Goal: Information Seeking & Learning: Learn about a topic

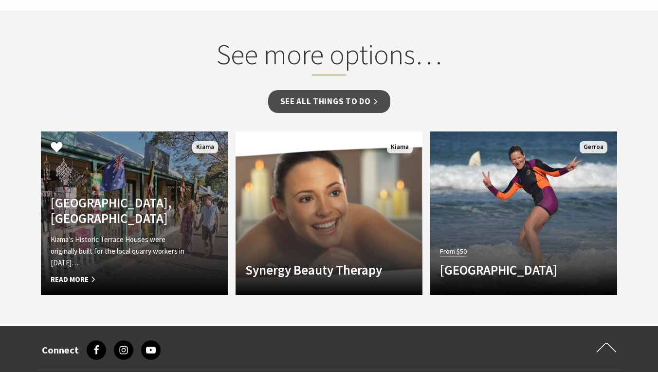
scroll to position [753, 0]
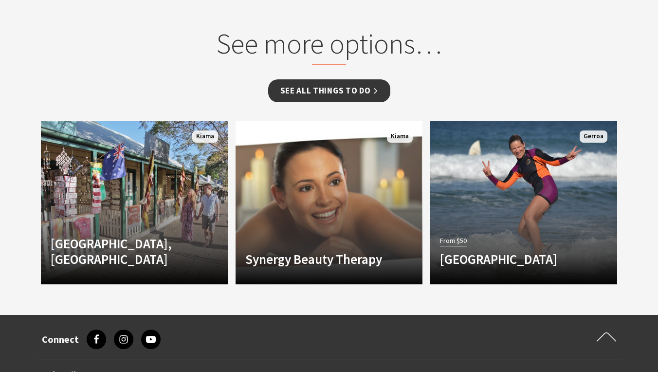
click at [304, 86] on link "See all Things To Do" at bounding box center [329, 90] width 122 height 23
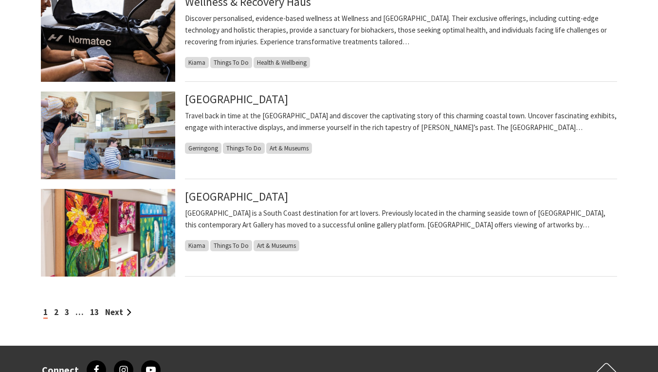
scroll to position [964, 0]
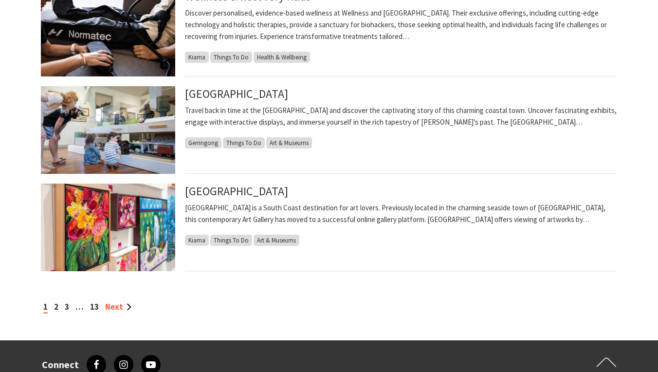
click at [119, 307] on link "Next" at bounding box center [118, 306] width 26 height 11
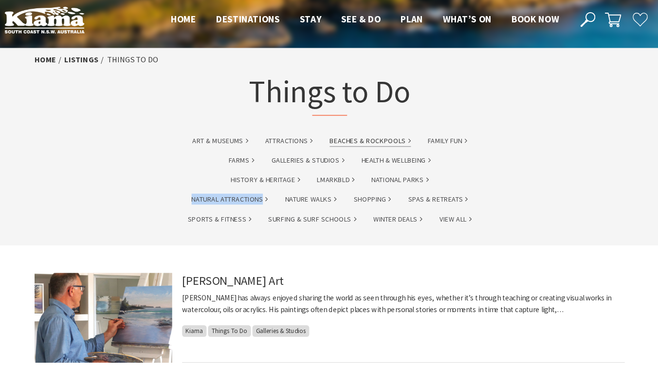
scroll to position [0, 0]
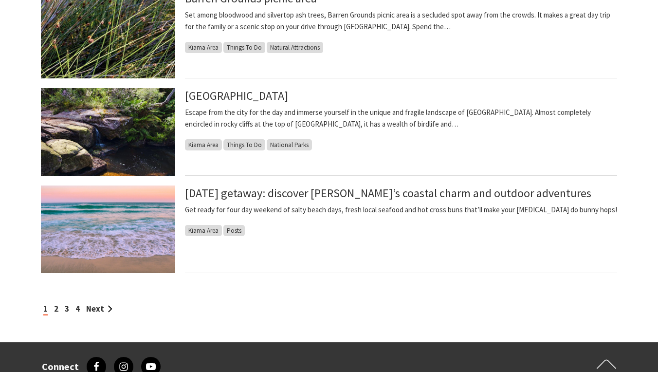
scroll to position [820, 0]
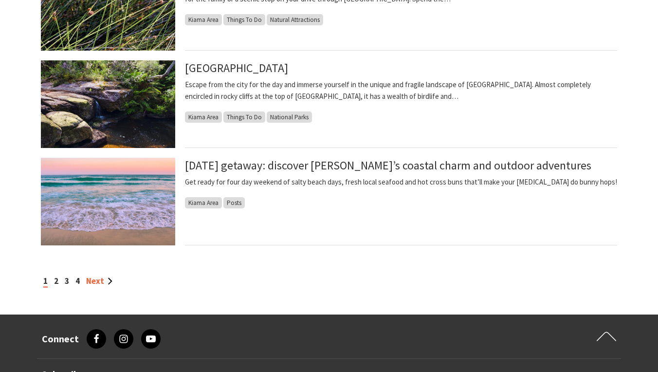
click at [98, 279] on link "Next" at bounding box center [99, 280] width 26 height 11
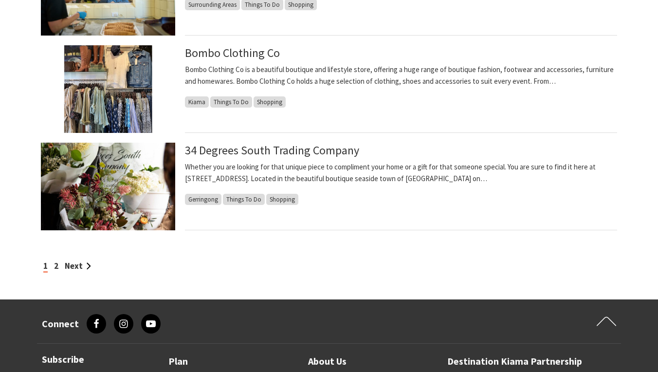
scroll to position [835, 0]
click at [71, 266] on link "Next" at bounding box center [78, 265] width 26 height 11
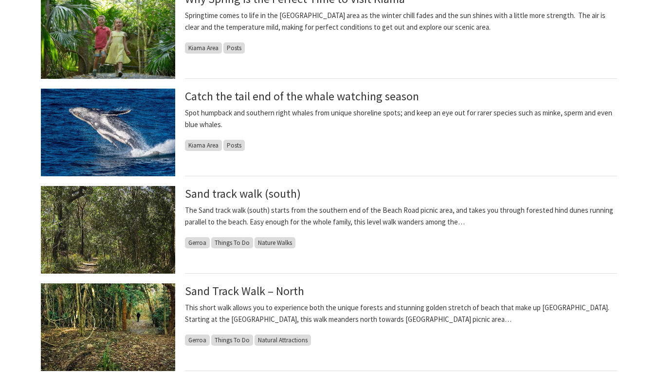
scroll to position [599, 0]
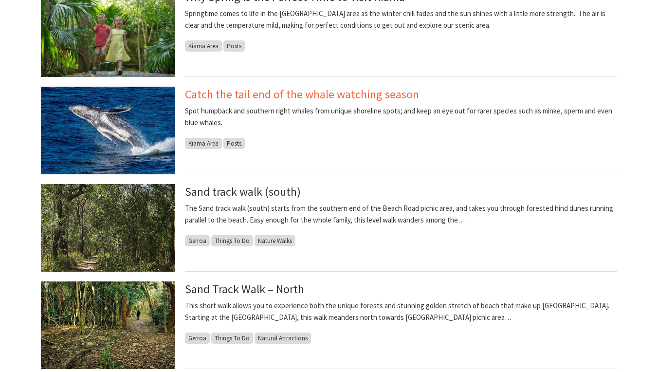
click at [294, 93] on link "Catch the tail end of the whale watching season" at bounding box center [302, 95] width 234 height 16
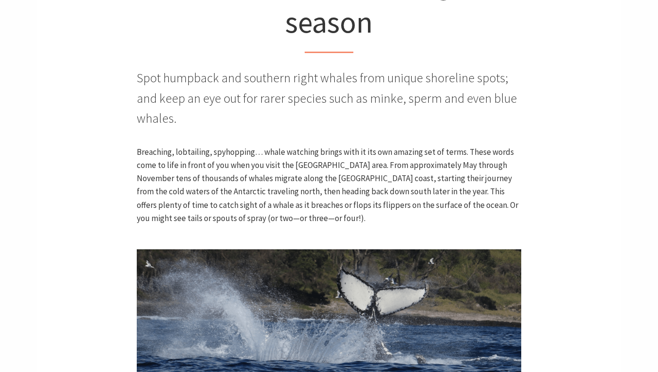
scroll to position [331, 0]
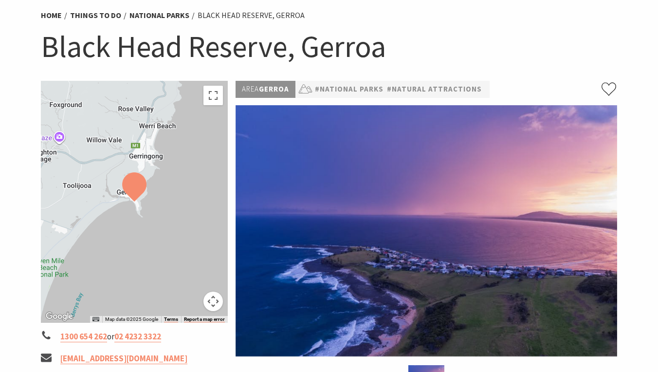
scroll to position [65, 0]
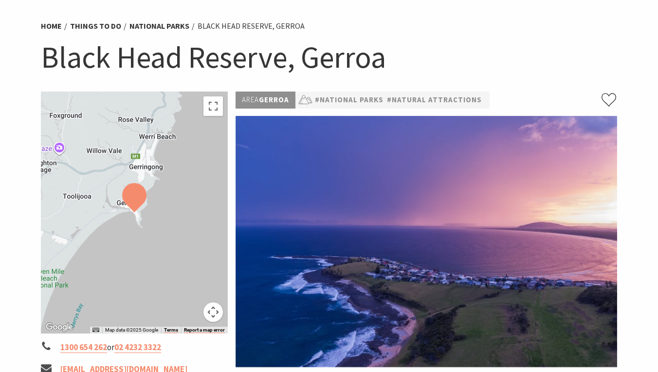
click at [213, 315] on button "Map camera controls" at bounding box center [212, 311] width 19 height 19
click at [192, 309] on button "Zoom out" at bounding box center [188, 311] width 19 height 19
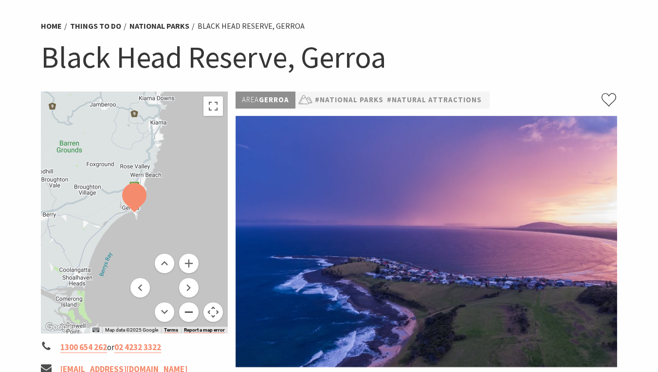
click at [192, 309] on button "Zoom out" at bounding box center [188, 311] width 19 height 19
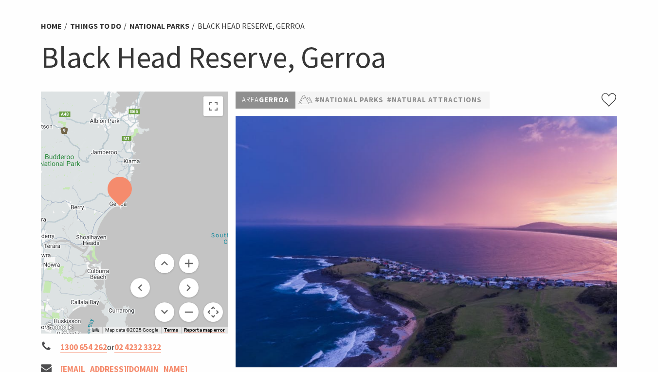
scroll to position [62, 0]
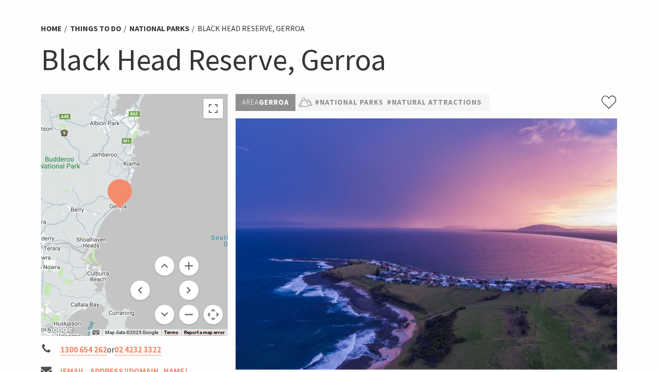
drag, startPoint x: 178, startPoint y: 142, endPoint x: 163, endPoint y: 135, distance: 15.9
click at [163, 135] on div at bounding box center [134, 215] width 187 height 242
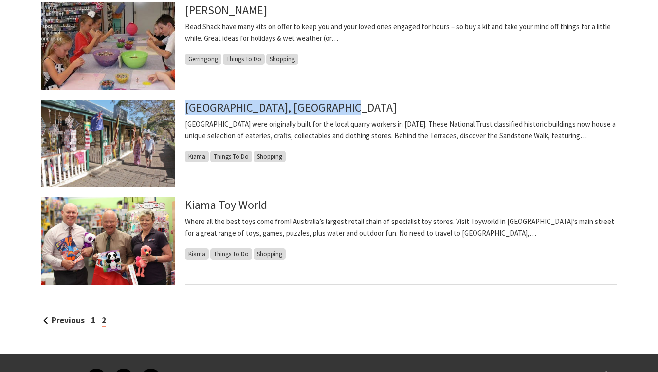
scroll to position [679, 0]
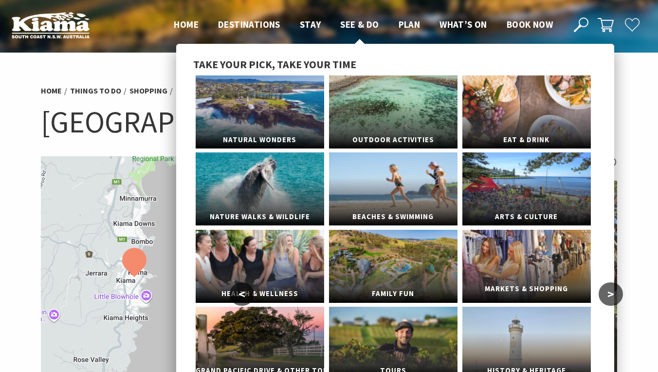
click at [512, 288] on span "Markets & Shopping" at bounding box center [526, 289] width 128 height 18
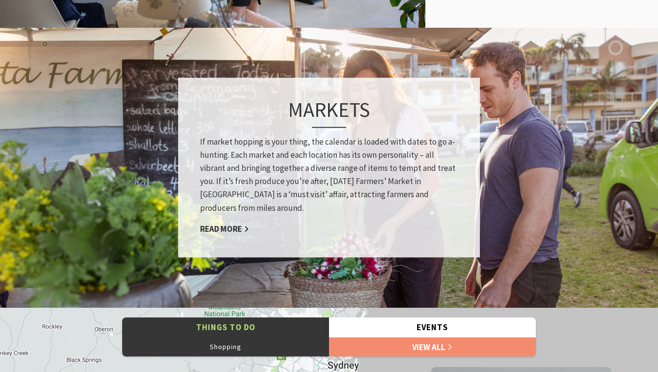
scroll to position [690, 0]
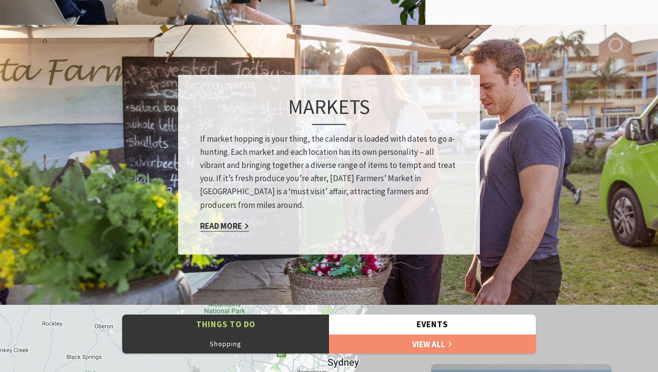
click at [225, 222] on link "Read More" at bounding box center [224, 225] width 49 height 11
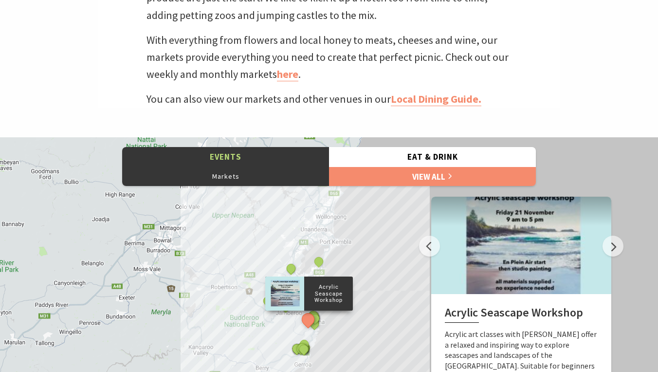
scroll to position [385, 0]
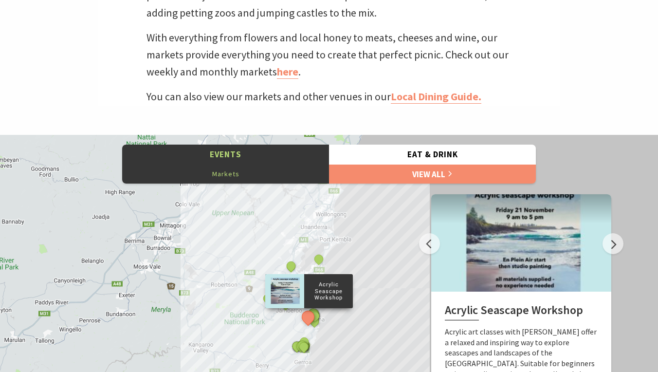
click at [229, 174] on button "Markets" at bounding box center [225, 173] width 207 height 19
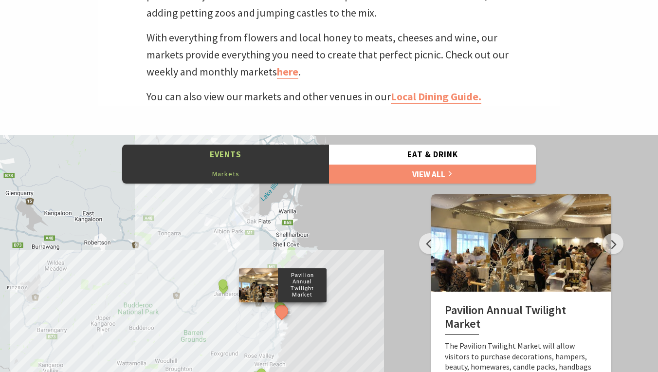
click at [309, 278] on p "Pavilion Annual Twilight Market" at bounding box center [302, 285] width 49 height 29
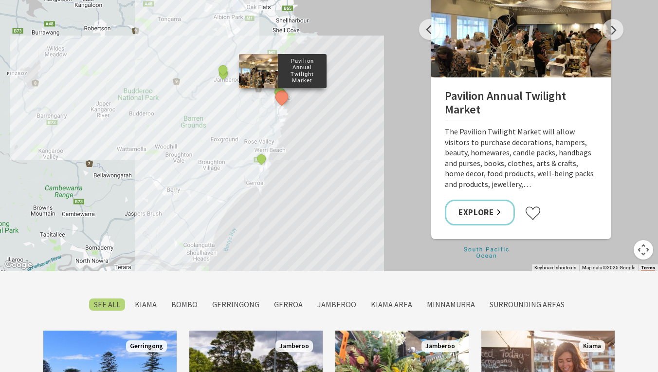
scroll to position [619, 0]
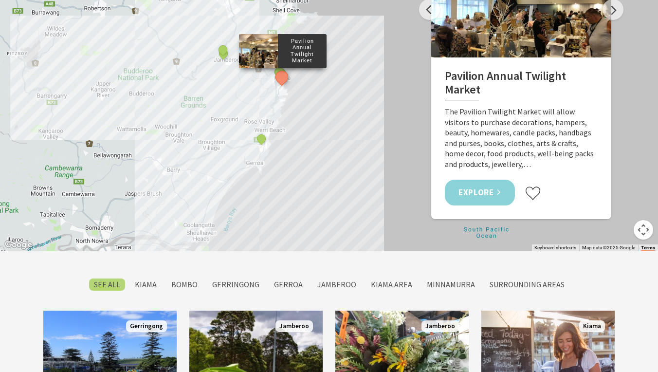
click at [480, 188] on link "Explore" at bounding box center [480, 193] width 70 height 26
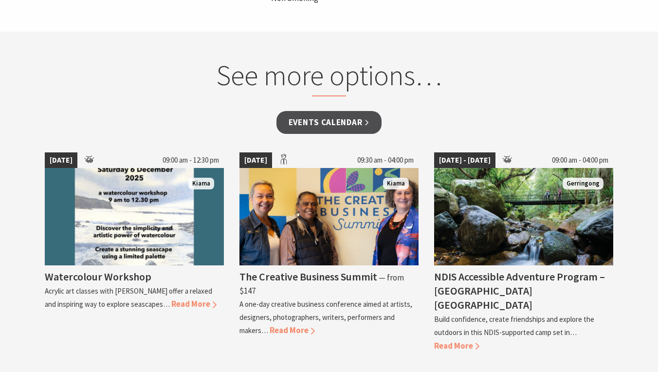
scroll to position [735, 0]
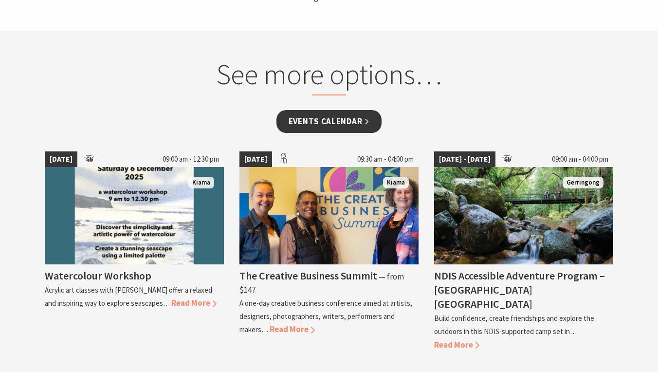
click at [304, 119] on link "Events Calendar" at bounding box center [329, 121] width 106 height 23
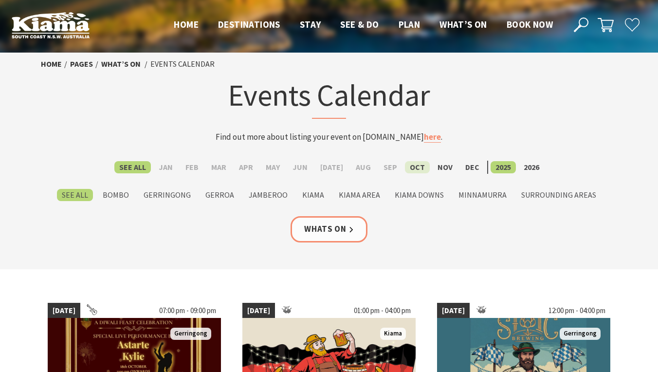
click at [410, 166] on label "Oct" at bounding box center [417, 167] width 25 height 12
click at [0, 0] on input "Oct" at bounding box center [0, 0] width 0 height 0
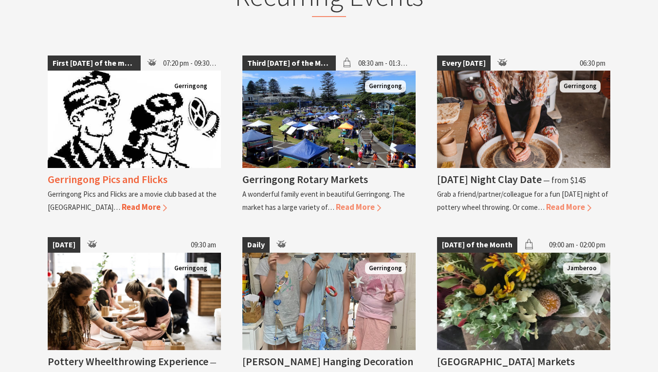
scroll to position [947, 0]
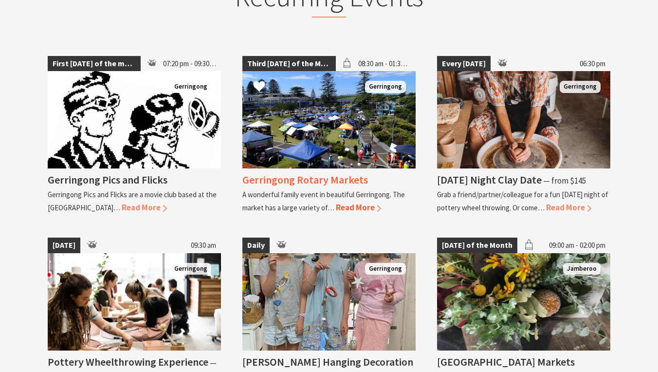
click at [291, 58] on span "Third [DATE] of the Month" at bounding box center [288, 64] width 93 height 16
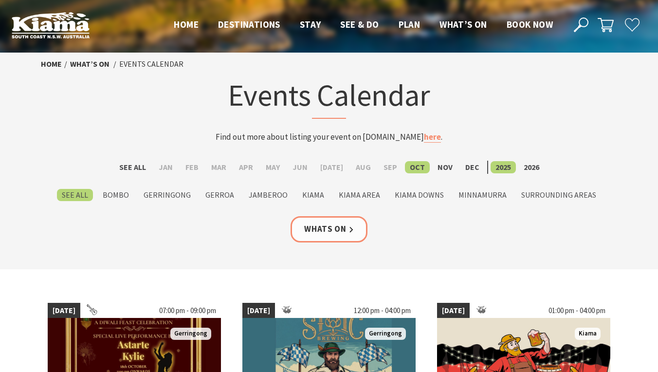
scroll to position [0, 0]
click at [417, 197] on label "Kiama Downs" at bounding box center [419, 195] width 59 height 12
click at [0, 0] on input "Kiama Downs" at bounding box center [0, 0] width 0 height 0
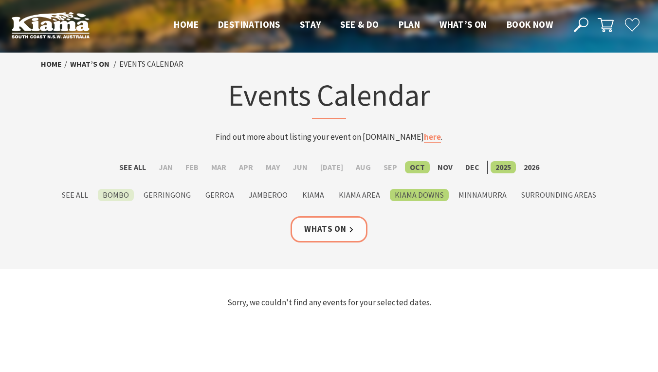
click at [123, 195] on label "Bombo" at bounding box center [116, 195] width 36 height 12
click at [0, 0] on input "Bombo" at bounding box center [0, 0] width 0 height 0
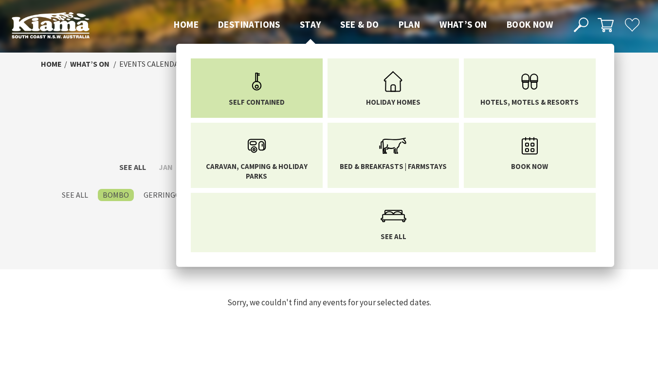
scroll to position [0, 0]
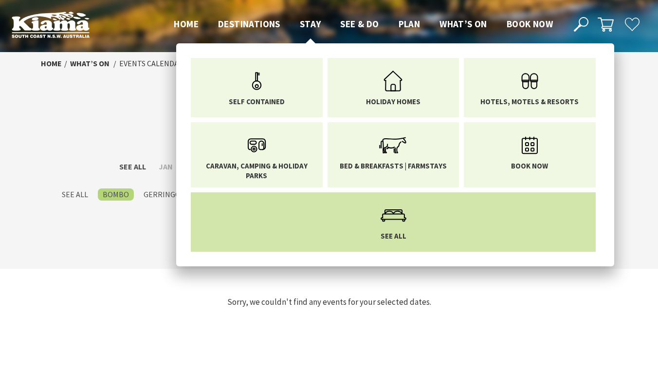
click at [401, 221] on icon "Main Menu" at bounding box center [394, 216] width 32 height 32
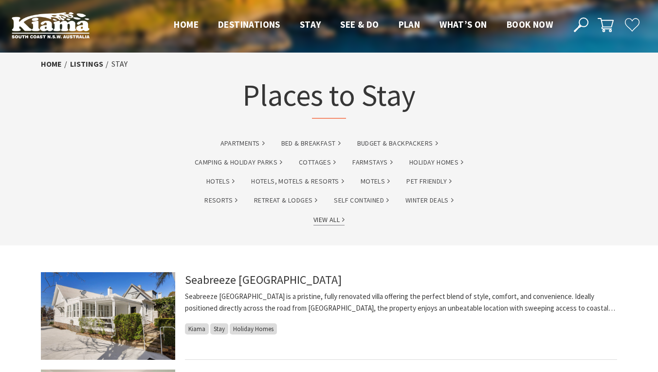
click at [326, 218] on link "View All" at bounding box center [328, 219] width 31 height 11
click at [431, 199] on link "Winter Deals" at bounding box center [429, 200] width 48 height 11
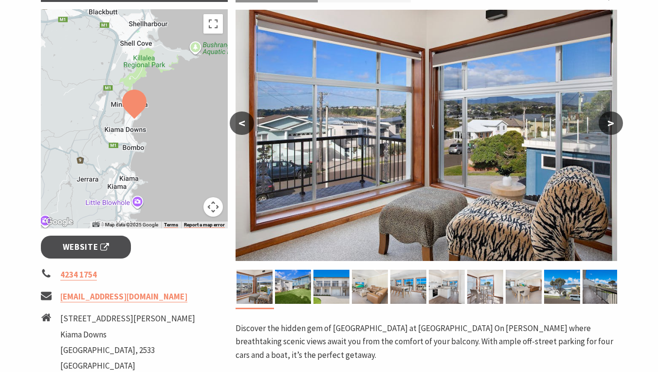
click at [241, 123] on button "<" at bounding box center [242, 122] width 24 height 23
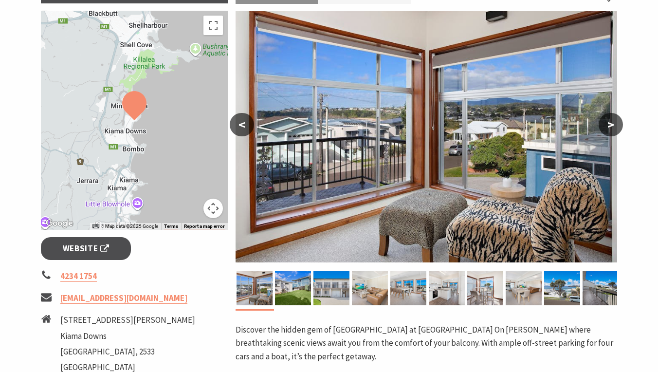
click at [242, 121] on button "<" at bounding box center [242, 124] width 24 height 23
click at [610, 123] on button ">" at bounding box center [611, 124] width 24 height 23
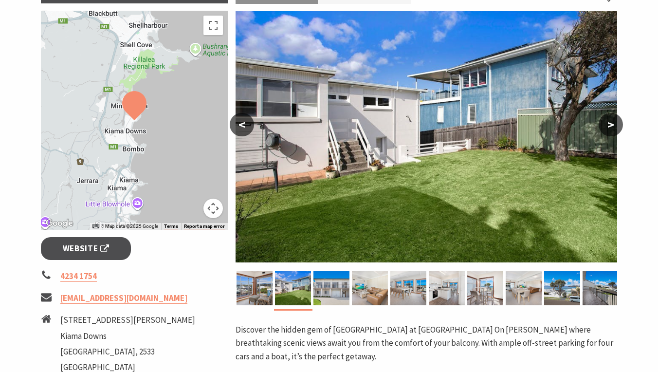
click at [610, 123] on button ">" at bounding box center [611, 124] width 24 height 23
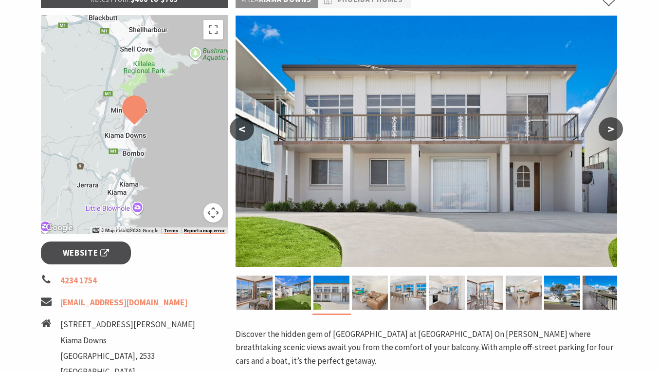
click at [610, 123] on button ">" at bounding box center [611, 128] width 24 height 23
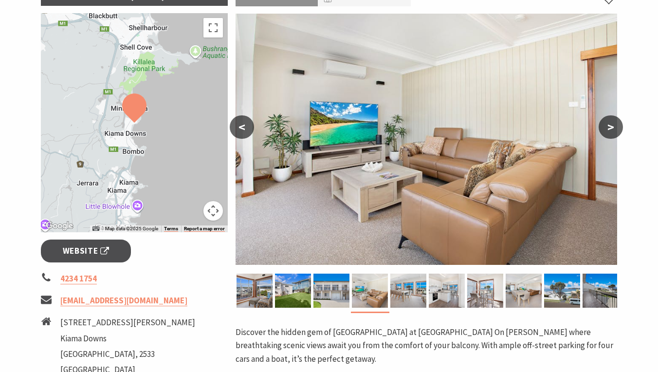
scroll to position [159, 0]
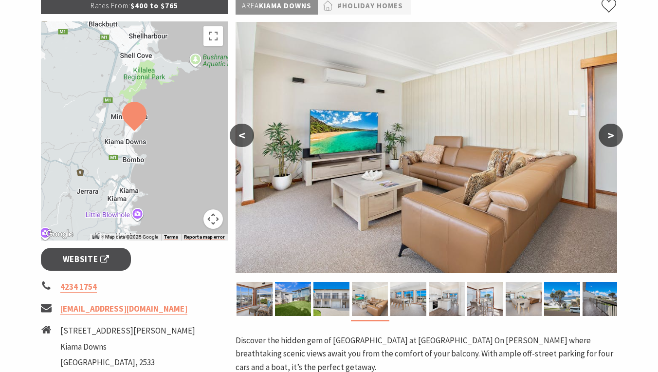
click at [610, 124] on button ">" at bounding box center [611, 135] width 24 height 23
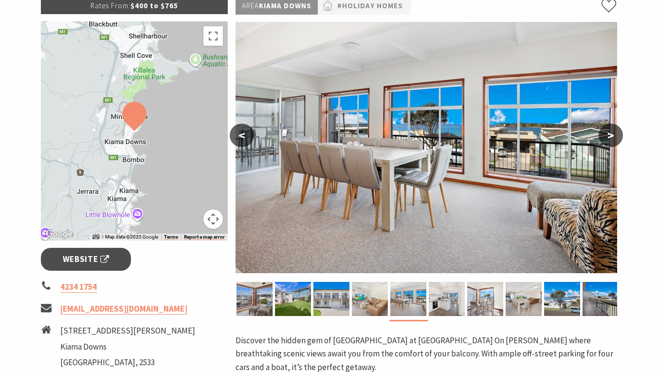
click at [610, 124] on button ">" at bounding box center [611, 135] width 24 height 23
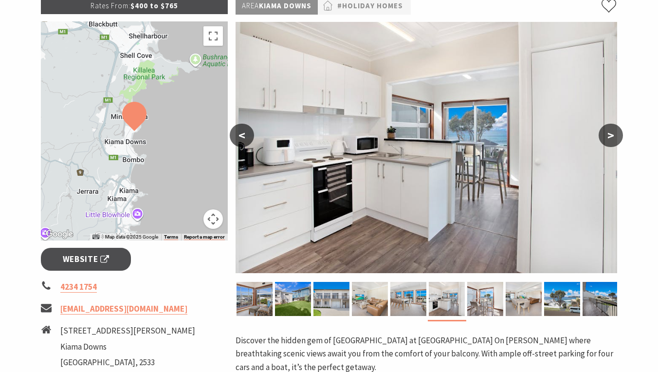
click at [610, 124] on button ">" at bounding box center [611, 135] width 24 height 23
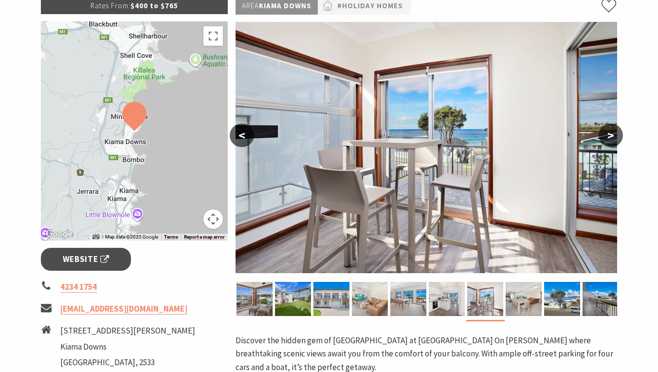
click at [610, 124] on button ">" at bounding box center [611, 135] width 24 height 23
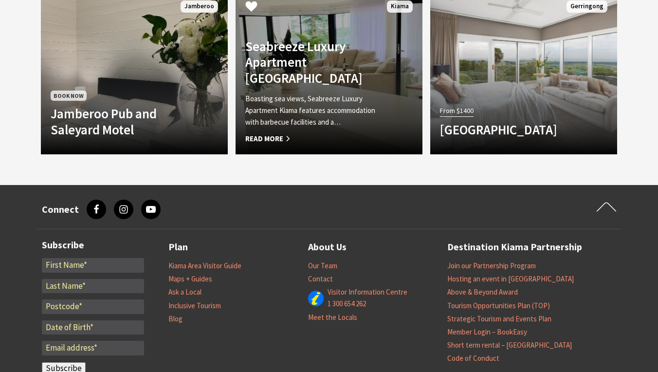
scroll to position [896, 0]
click at [264, 136] on span "Read More" at bounding box center [314, 139] width 139 height 12
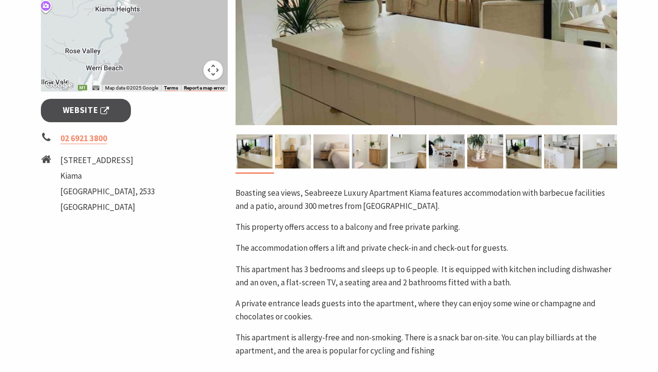
scroll to position [345, 0]
click at [72, 104] on span "Website" at bounding box center [86, 110] width 47 height 13
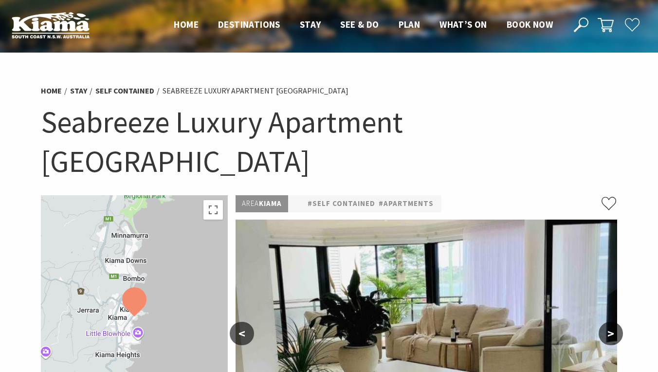
scroll to position [0, 0]
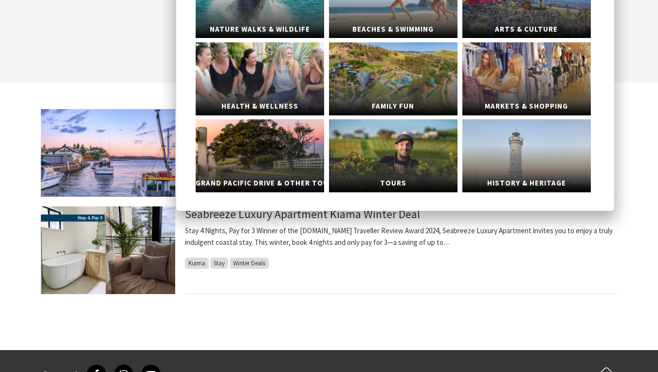
scroll to position [203, 0]
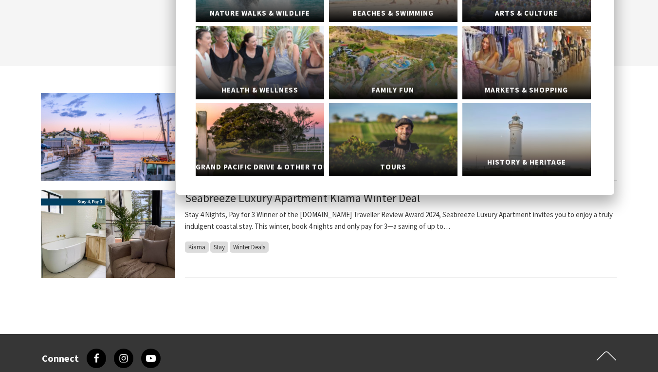
click at [528, 158] on span "History & Heritage" at bounding box center [526, 162] width 128 height 18
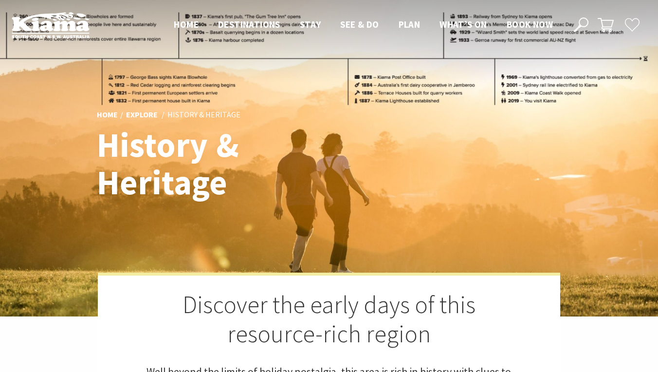
scroll to position [0, 0]
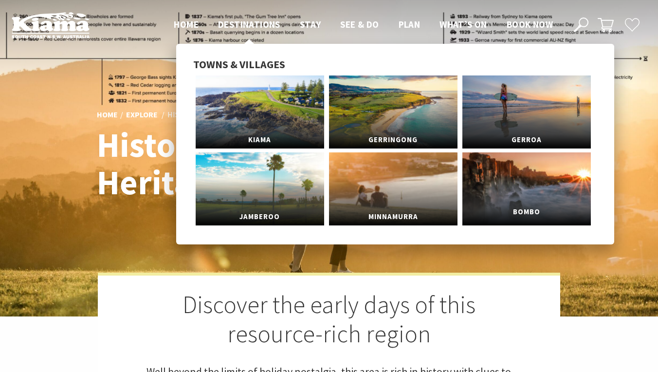
click at [518, 199] on link "Bombo" at bounding box center [526, 188] width 128 height 73
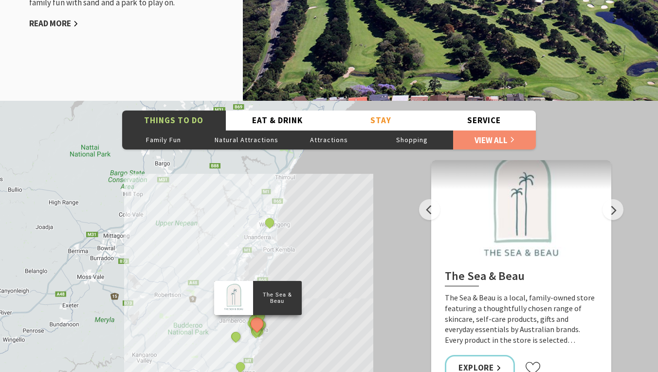
scroll to position [1307, 0]
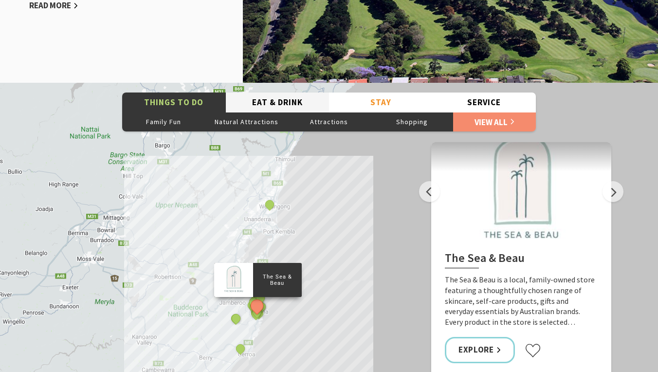
click at [275, 98] on button "Eat & Drink" at bounding box center [278, 102] width 104 height 20
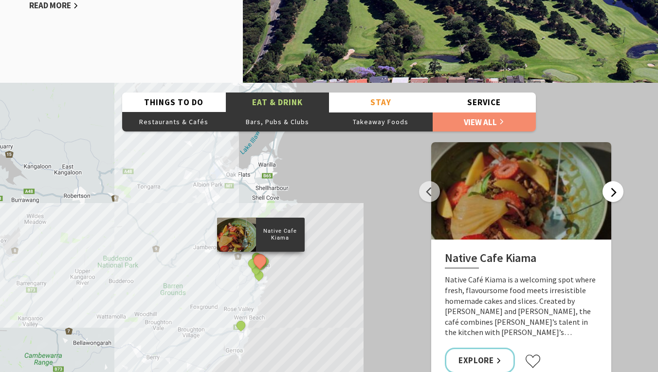
click at [612, 190] on button "Next" at bounding box center [612, 191] width 21 height 21
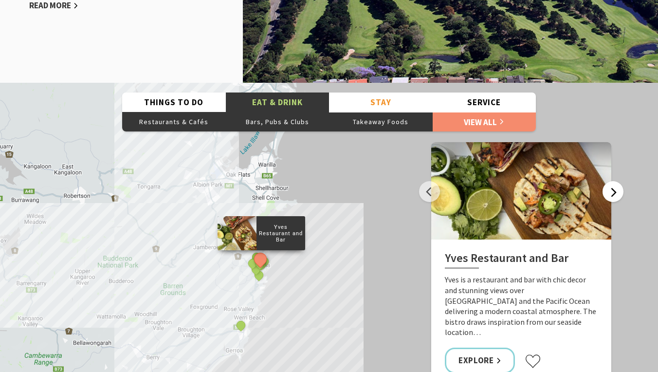
click at [613, 191] on button "Next" at bounding box center [612, 191] width 21 height 21
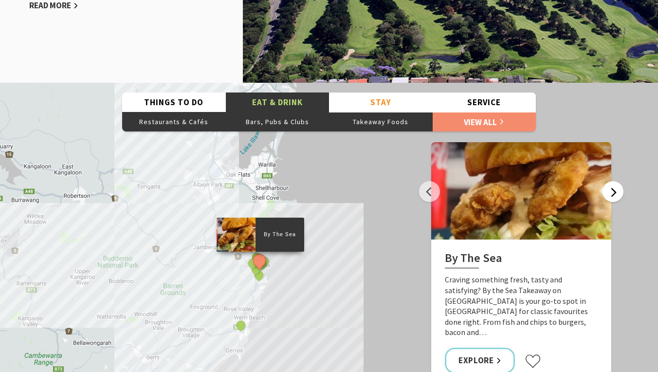
click at [613, 191] on button "Next" at bounding box center [612, 191] width 21 height 21
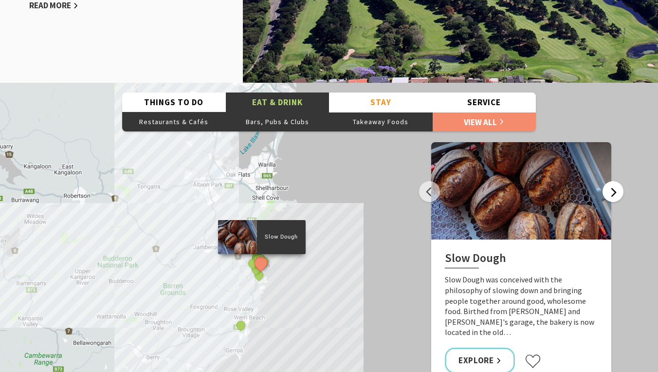
click at [613, 191] on button "Next" at bounding box center [612, 191] width 21 height 21
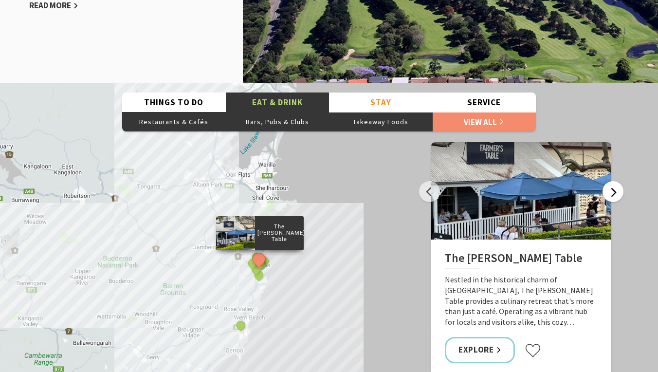
click at [613, 191] on button "Next" at bounding box center [612, 191] width 21 height 21
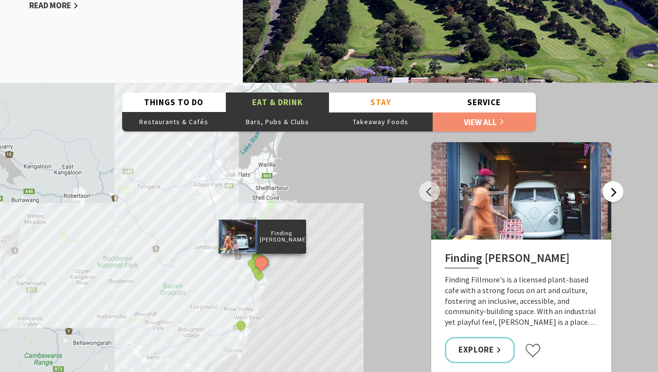
click at [613, 191] on button "Next" at bounding box center [612, 191] width 21 height 21
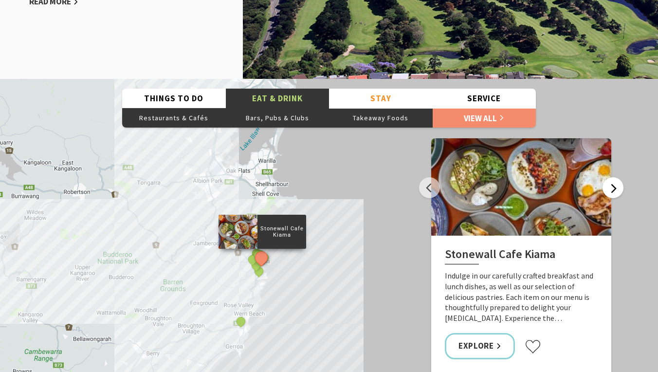
scroll to position [1313, 0]
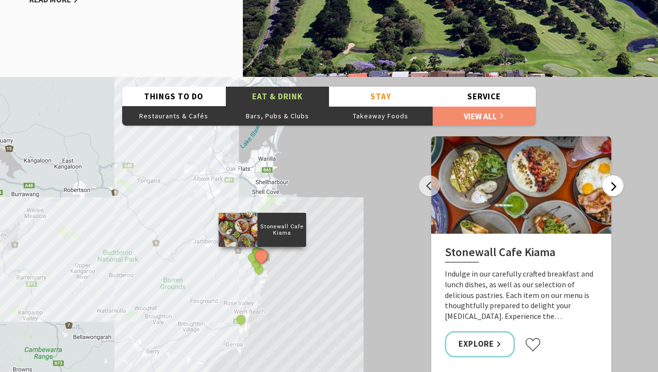
click at [613, 191] on button "Next" at bounding box center [612, 185] width 21 height 21
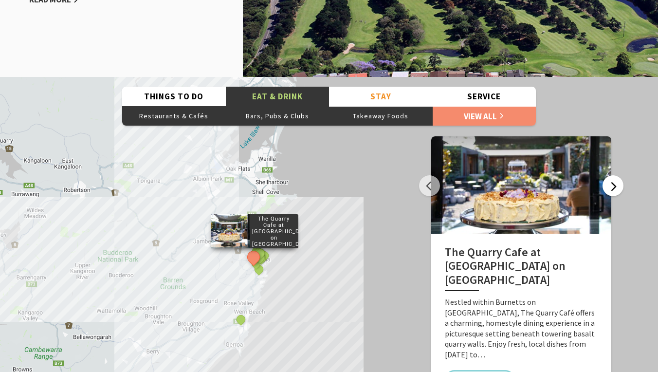
click at [613, 191] on button "Next" at bounding box center [612, 185] width 21 height 21
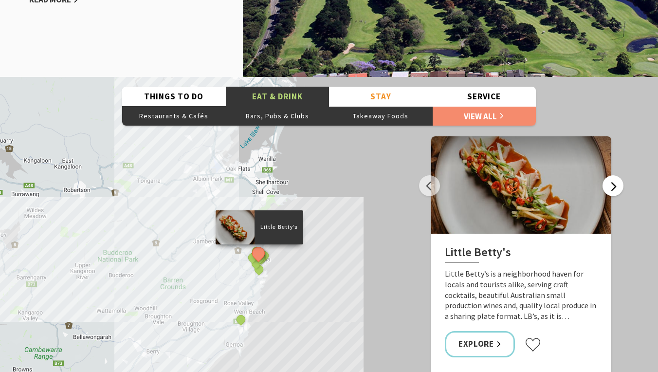
click at [613, 191] on button "Next" at bounding box center [612, 185] width 21 height 21
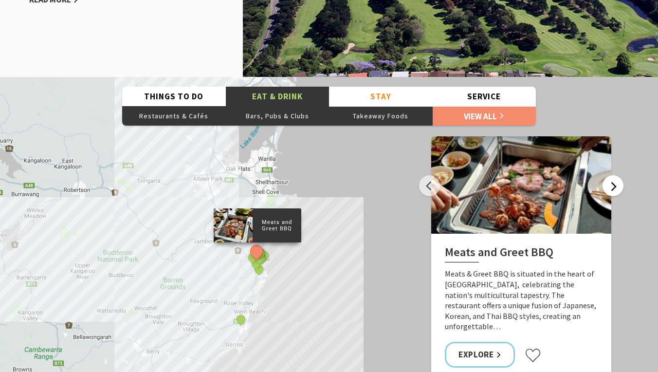
click at [613, 191] on button "Next" at bounding box center [612, 185] width 21 height 21
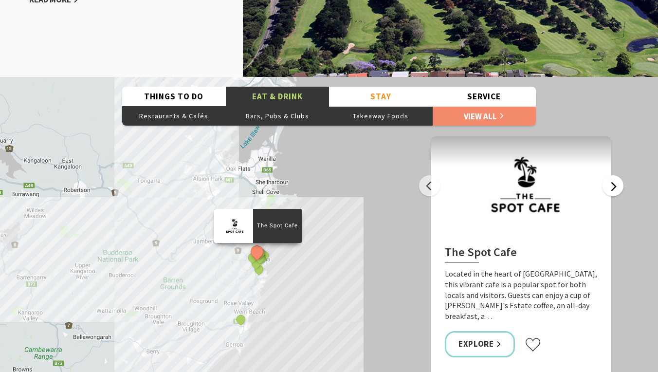
click at [613, 191] on button "Next" at bounding box center [612, 185] width 21 height 21
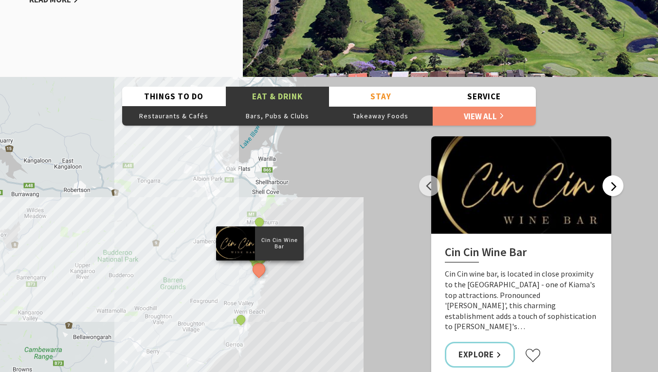
click at [613, 191] on button "Next" at bounding box center [612, 185] width 21 height 21
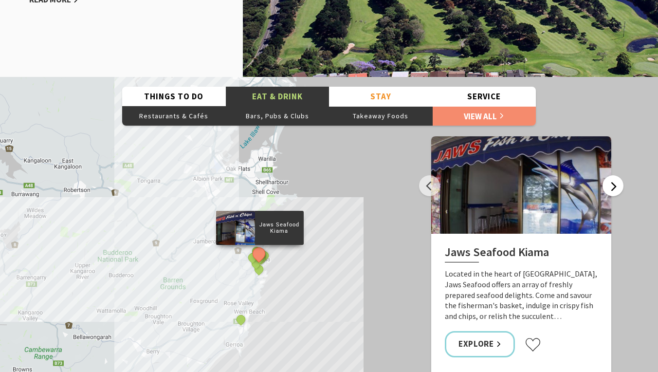
click at [613, 191] on button "Next" at bounding box center [612, 185] width 21 height 21
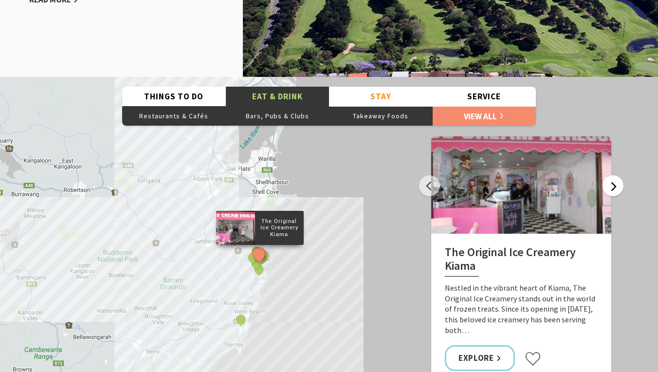
click at [613, 191] on button "Next" at bounding box center [612, 185] width 21 height 21
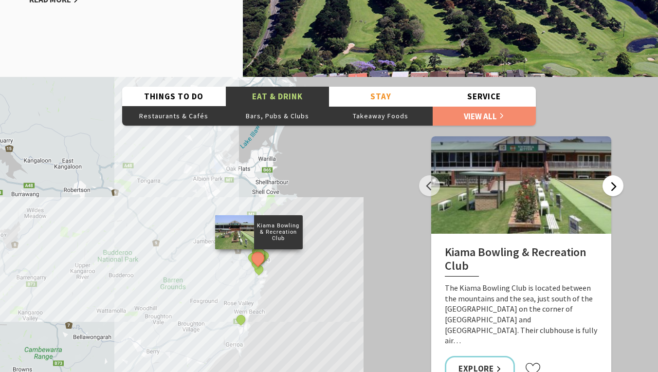
click at [613, 191] on button "Next" at bounding box center [612, 185] width 21 height 21
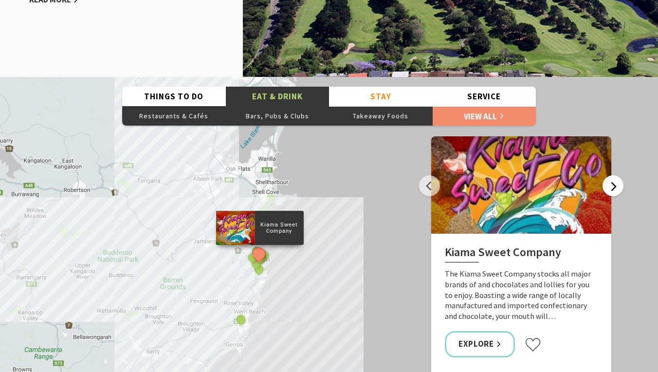
click at [613, 191] on button "Next" at bounding box center [612, 185] width 21 height 21
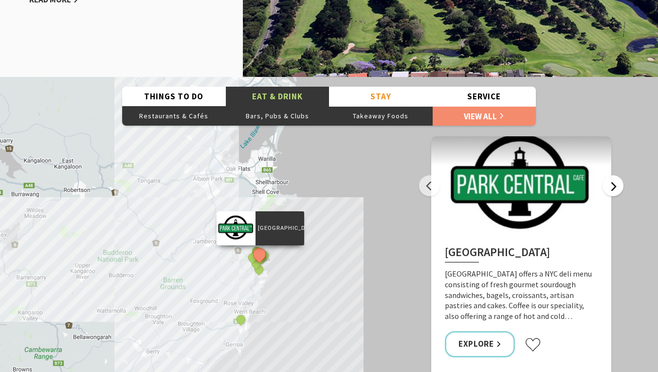
click at [613, 191] on button "Next" at bounding box center [612, 185] width 21 height 21
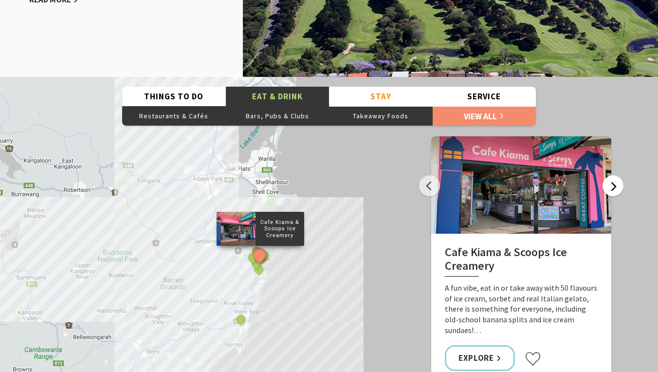
click at [613, 191] on button "Next" at bounding box center [612, 185] width 21 height 21
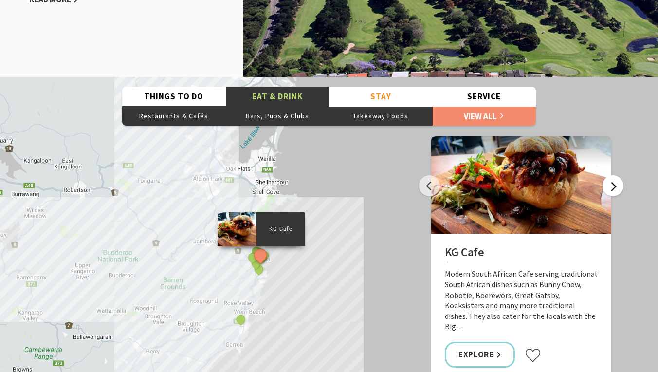
click at [613, 191] on button "Next" at bounding box center [612, 185] width 21 height 21
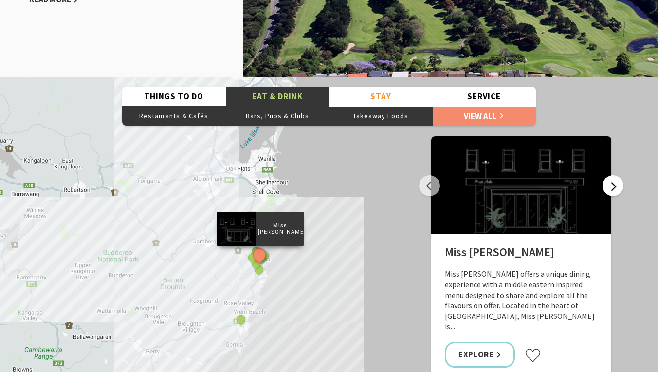
click at [613, 191] on button "Next" at bounding box center [612, 185] width 21 height 21
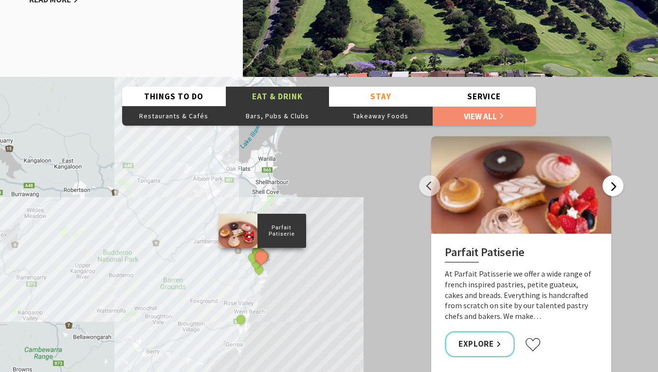
click at [613, 191] on button "Next" at bounding box center [612, 185] width 21 height 21
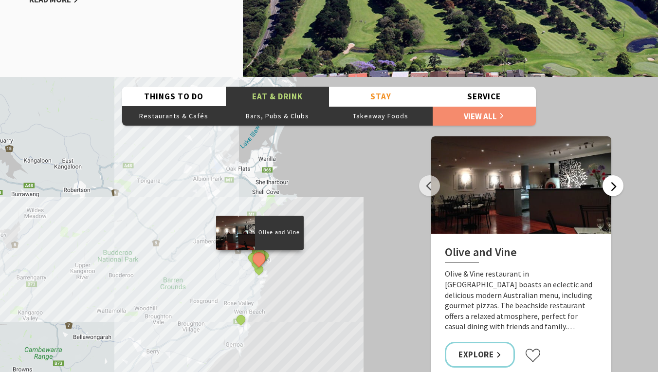
click at [613, 191] on button "Next" at bounding box center [612, 185] width 21 height 21
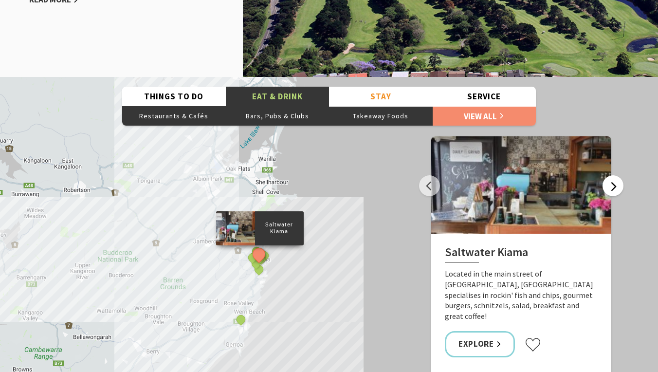
click at [613, 191] on button "Next" at bounding box center [612, 185] width 21 height 21
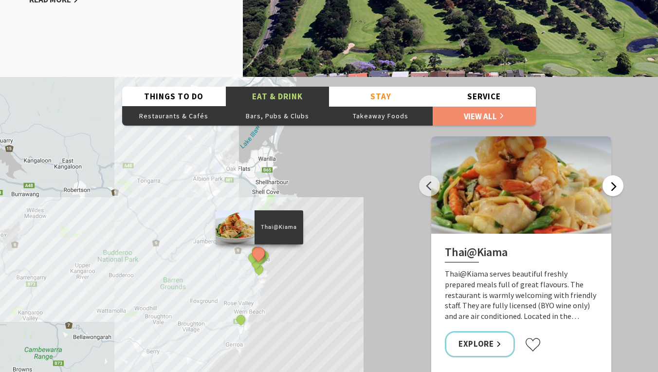
click at [613, 191] on button "Next" at bounding box center [612, 185] width 21 height 21
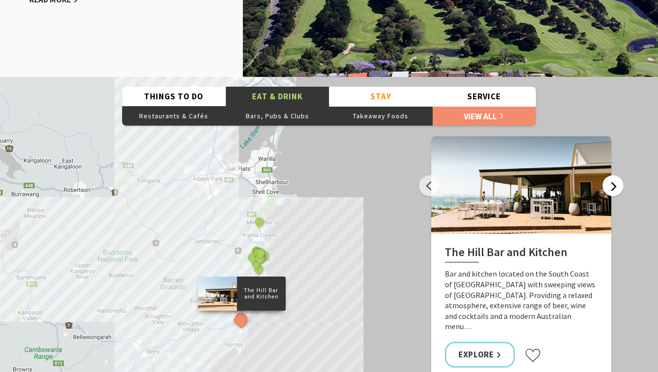
click at [613, 191] on button "Next" at bounding box center [612, 185] width 21 height 21
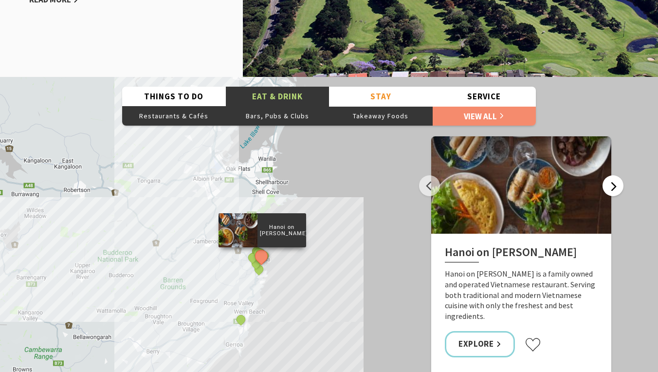
click at [613, 191] on button "Next" at bounding box center [612, 185] width 21 height 21
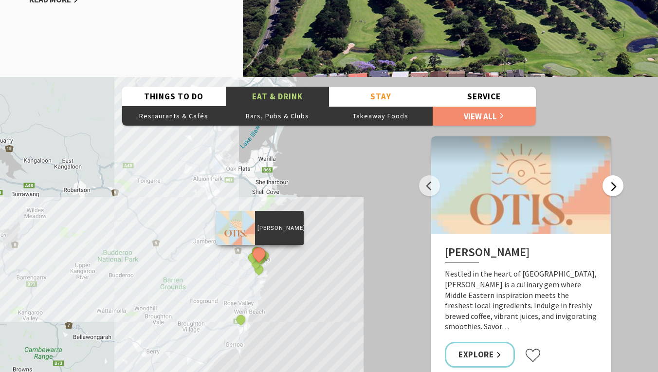
click at [613, 191] on button "Next" at bounding box center [612, 185] width 21 height 21
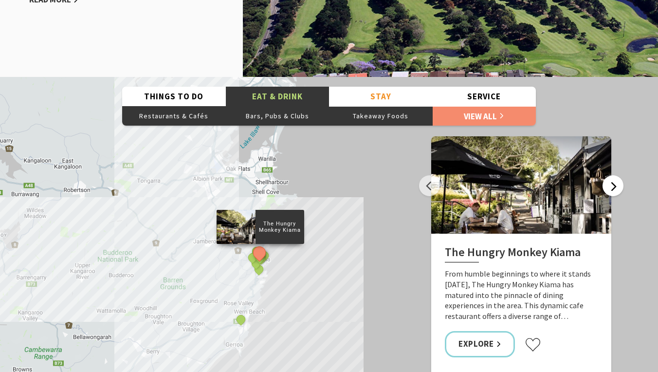
click at [613, 186] on button "Next" at bounding box center [612, 185] width 21 height 21
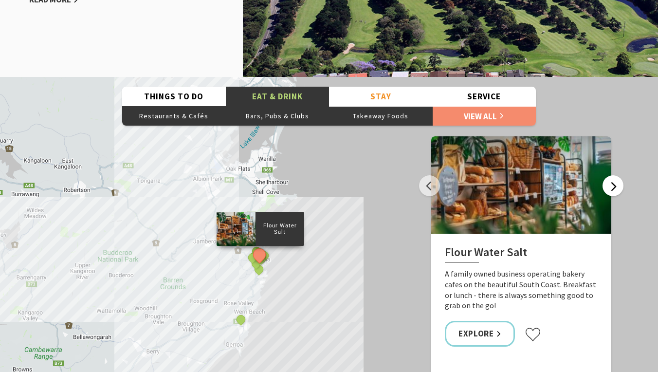
click at [613, 186] on button "Next" at bounding box center [612, 185] width 21 height 21
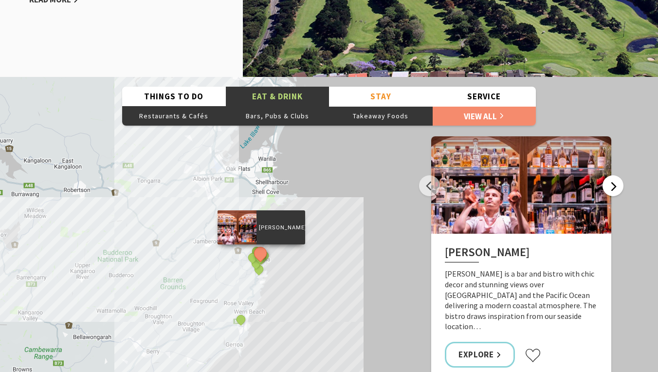
click at [613, 186] on button "Next" at bounding box center [612, 185] width 21 height 21
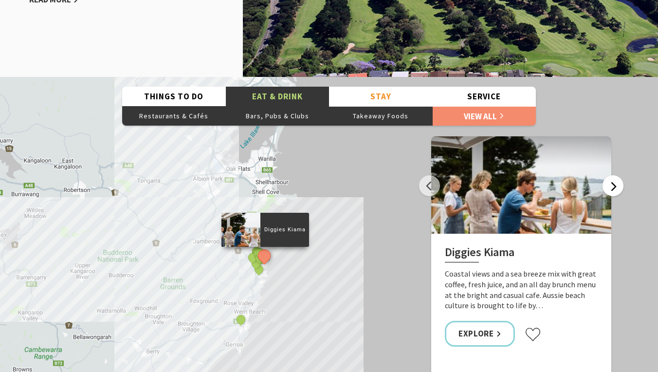
click at [613, 186] on button "Next" at bounding box center [612, 185] width 21 height 21
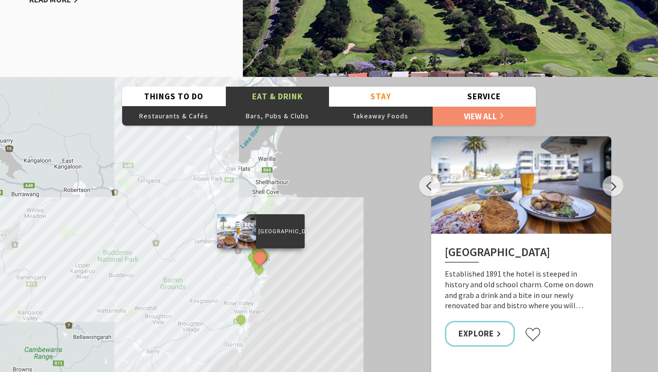
click at [357, 214] on div "Native Cafe Kiama Yves Restaurant and Bar By The Sea Slow Dough The Farmer's Ta…" at bounding box center [329, 252] width 658 height 350
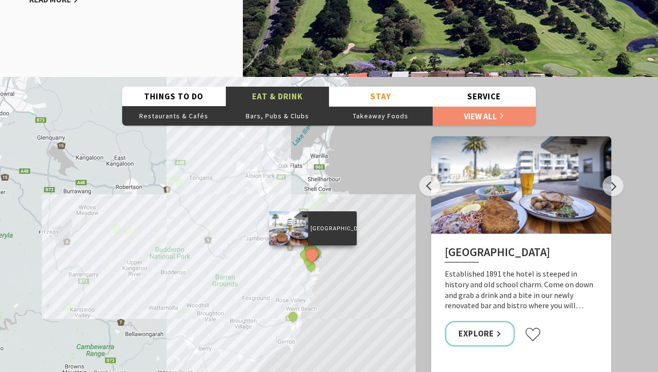
drag, startPoint x: 247, startPoint y: 228, endPoint x: 301, endPoint y: 223, distance: 54.3
click at [301, 223] on div at bounding box center [288, 228] width 39 height 34
click at [337, 169] on div "Native Cafe Kiama Yves Restaurant and Bar By The Sea Slow Dough The Farmer's Ta…" at bounding box center [329, 252] width 658 height 350
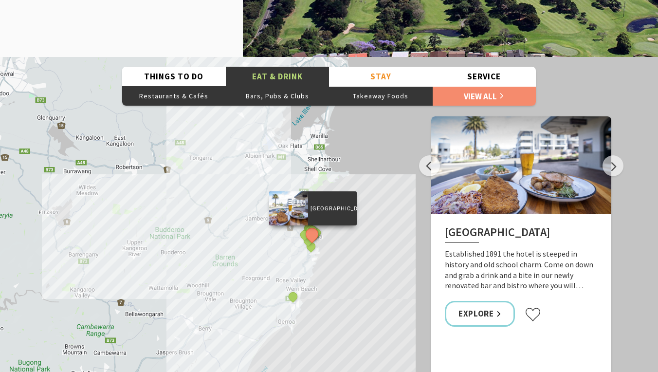
scroll to position [1330, 0]
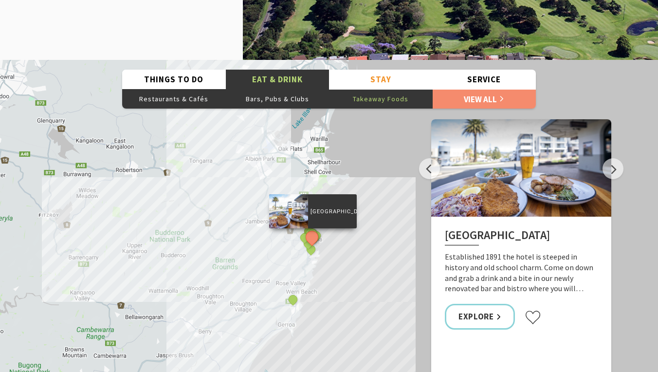
click at [387, 93] on button "Takeaway Foods" at bounding box center [381, 98] width 104 height 19
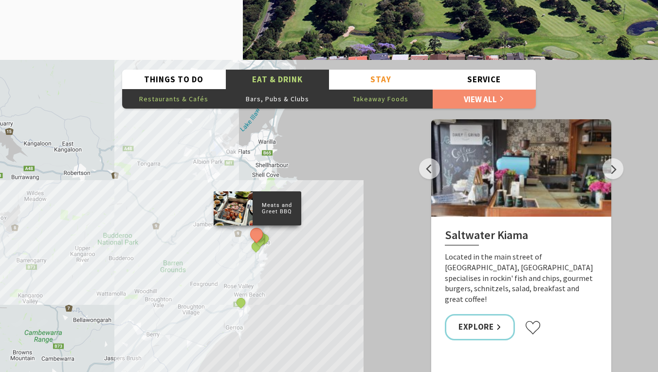
click at [178, 101] on button "Restaurants & Cafés" at bounding box center [174, 98] width 104 height 19
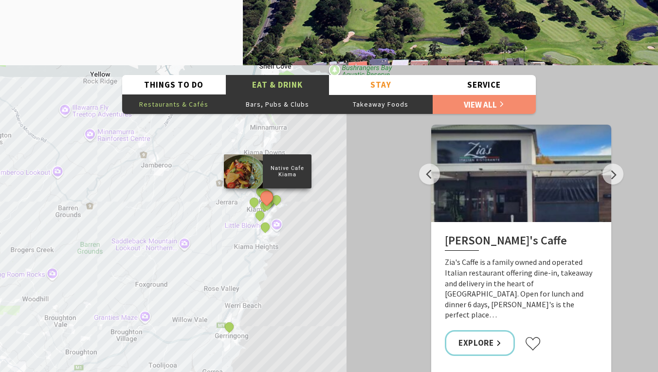
scroll to position [1324, 0]
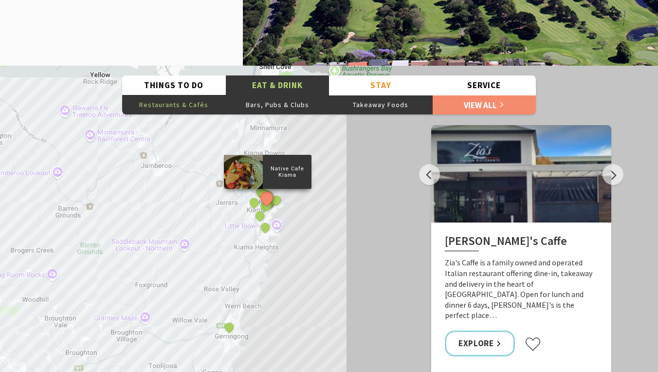
click at [271, 149] on div "Native Cafe Kiama Yves Restaurant and Bar By The Sea Slow Dough The Farmer's Ta…" at bounding box center [329, 241] width 658 height 350
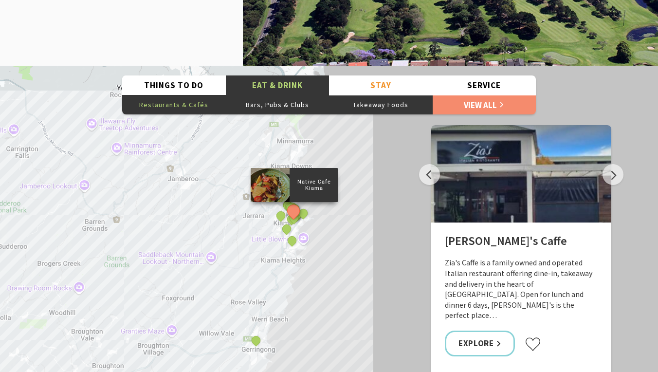
drag, startPoint x: 254, startPoint y: 165, endPoint x: 257, endPoint y: 195, distance: 29.4
click at [282, 179] on div at bounding box center [270, 185] width 39 height 34
click at [244, 196] on div "Native Cafe Kiama Yves Restaurant and Bar By The Sea Slow Dough The Farmer's Ta…" at bounding box center [329, 241] width 658 height 350
click at [182, 101] on button "Restaurants & Cafés" at bounding box center [174, 104] width 104 height 19
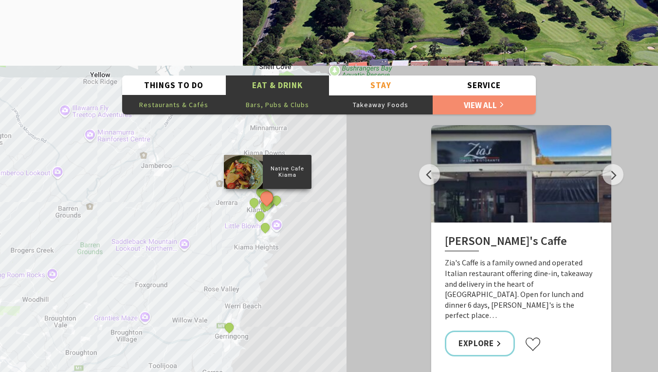
click at [276, 103] on button "Bars, Pubs & Clubs" at bounding box center [278, 104] width 104 height 19
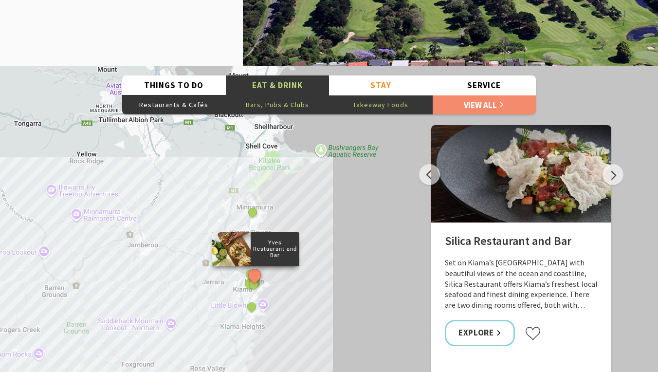
click at [372, 107] on button "Takeaway Foods" at bounding box center [381, 104] width 104 height 19
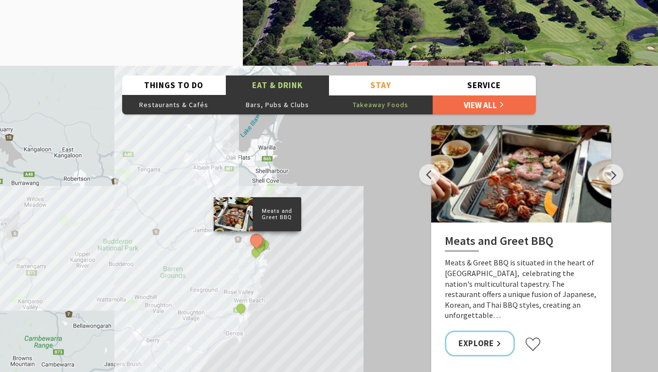
click at [468, 106] on link "View All" at bounding box center [485, 104] width 104 height 19
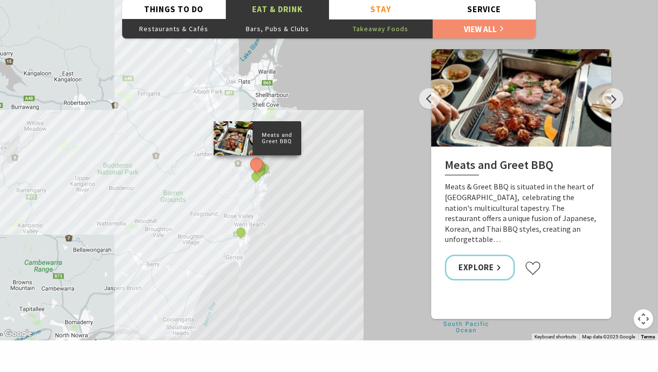
scroll to position [1410, 0]
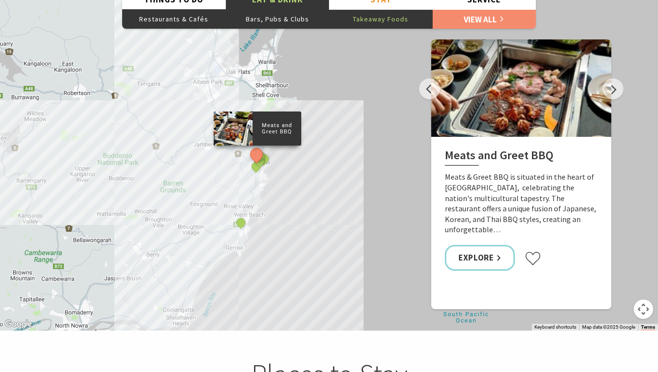
click at [193, 188] on div "Meats and Greet BBQ Jaws Seafood Kiama The Original Ice Creamery Kiama Cafe Kia…" at bounding box center [329, 155] width 658 height 350
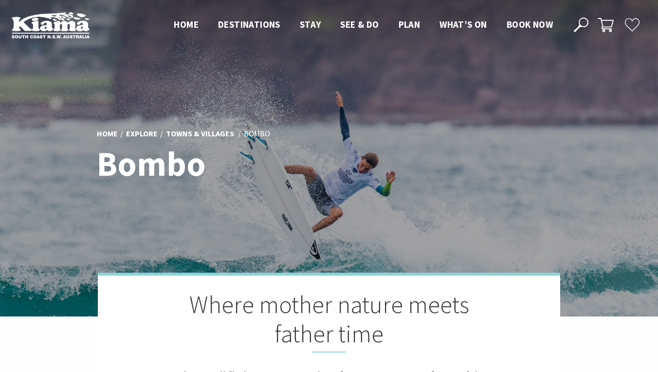
scroll to position [0, 0]
click at [189, 131] on link "Towns & Villages" at bounding box center [200, 133] width 68 height 11
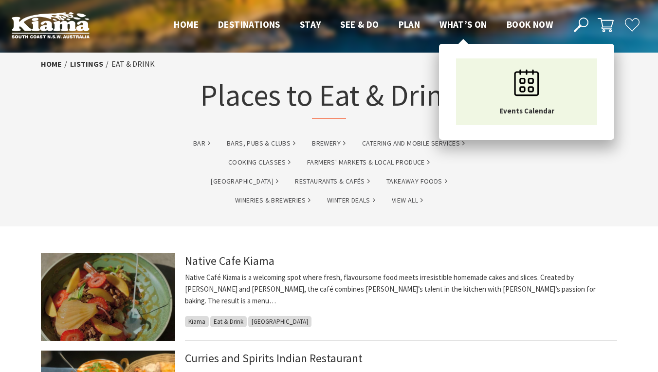
click at [466, 21] on span "What’s On" at bounding box center [463, 24] width 48 height 12
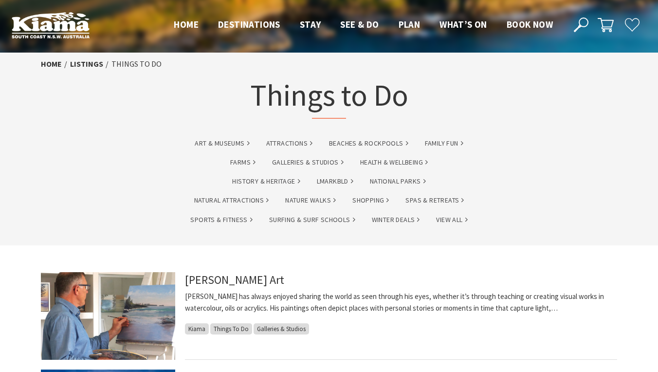
scroll to position [10, 7]
